Goal: Find specific page/section: Find specific page/section

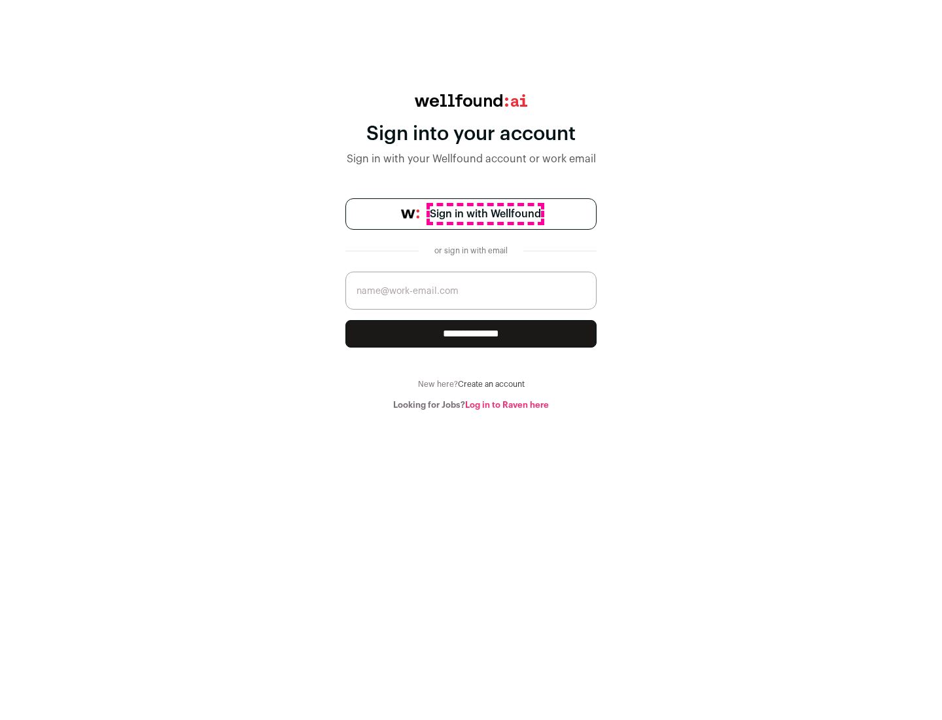
click at [485, 214] on span "Sign in with Wellfound" at bounding box center [485, 214] width 111 height 16
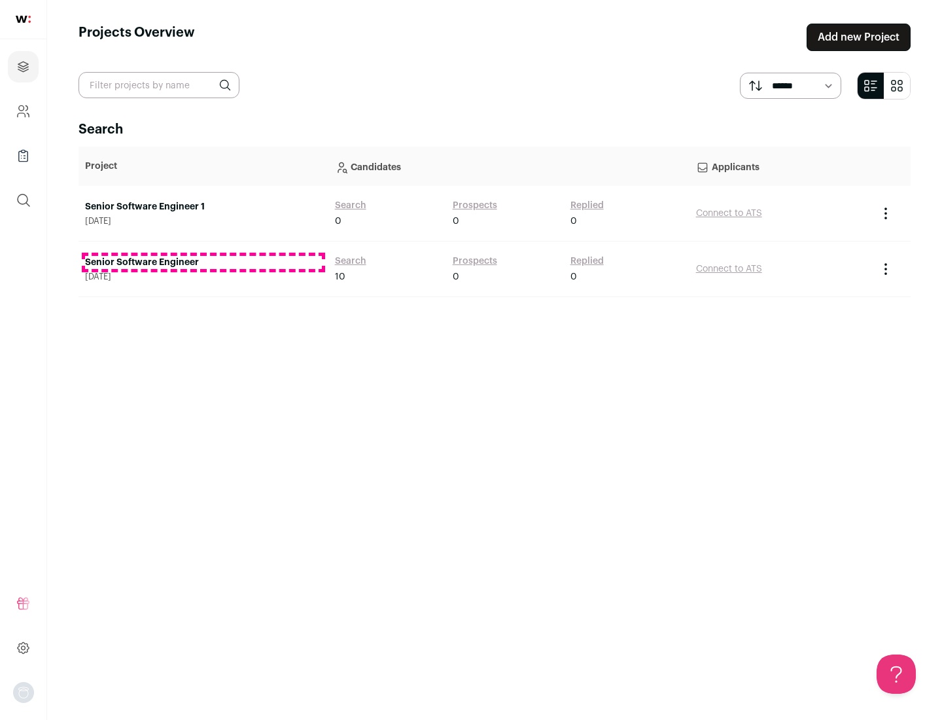
click at [203, 262] on link "Senior Software Engineer" at bounding box center [203, 262] width 237 height 13
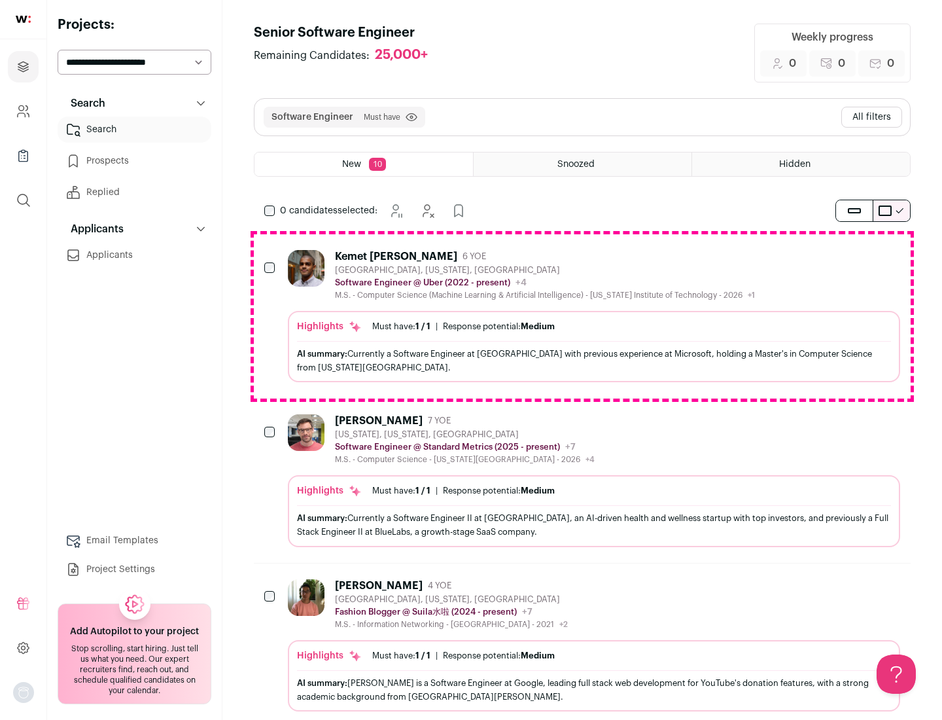
click at [582, 316] on div "Highlights Must have: 1 / 1 How many must haves have been fulfilled? | Response…" at bounding box center [594, 346] width 613 height 71
